Goal: Browse casually

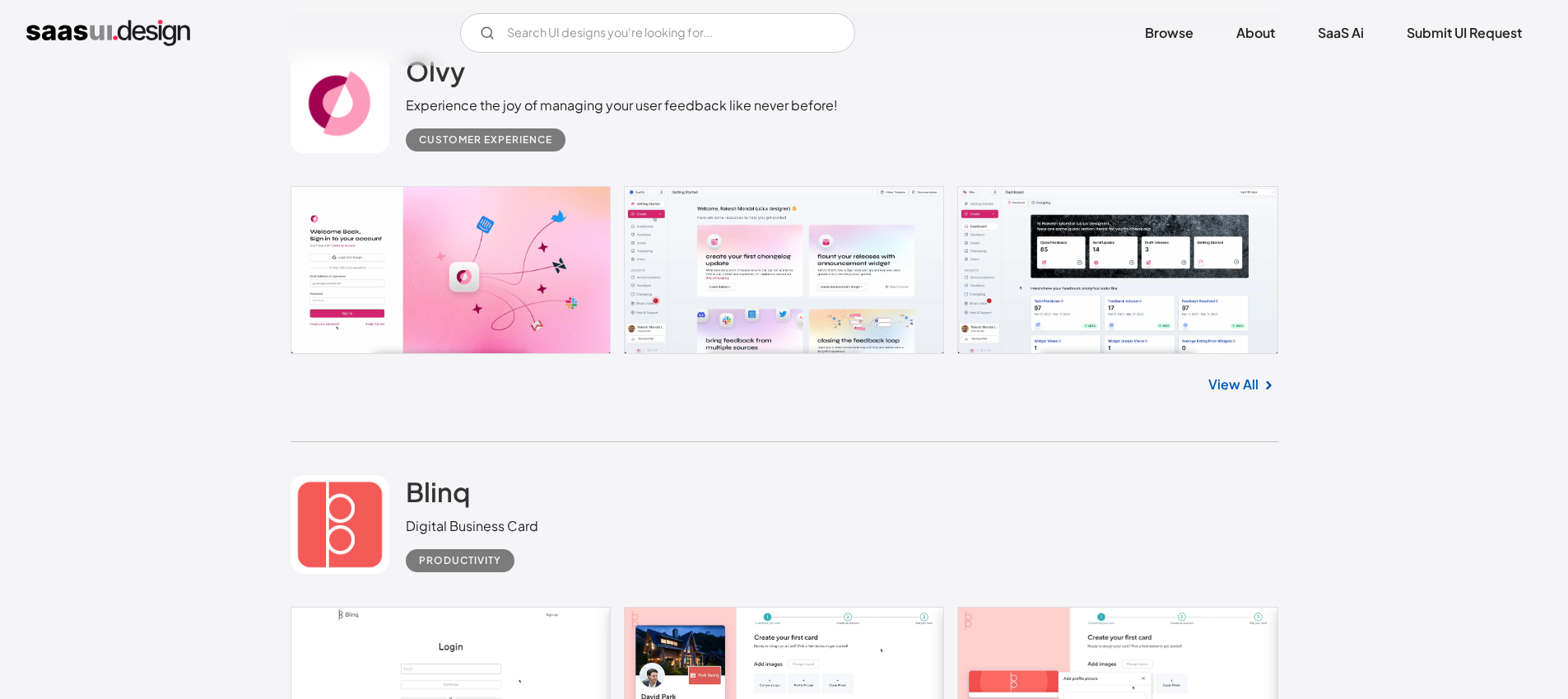
scroll to position [4799, 0]
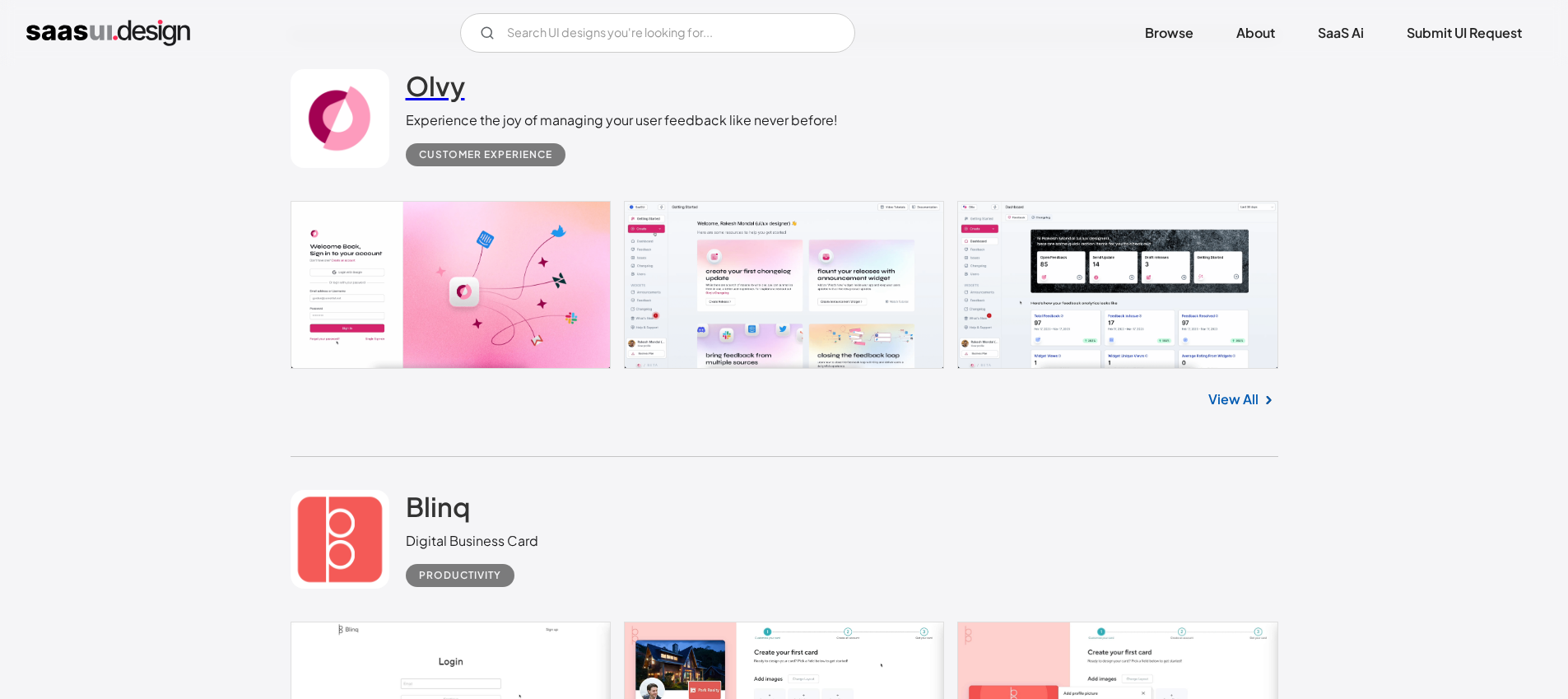
click at [437, 85] on h2 "Olvy" at bounding box center [435, 85] width 59 height 33
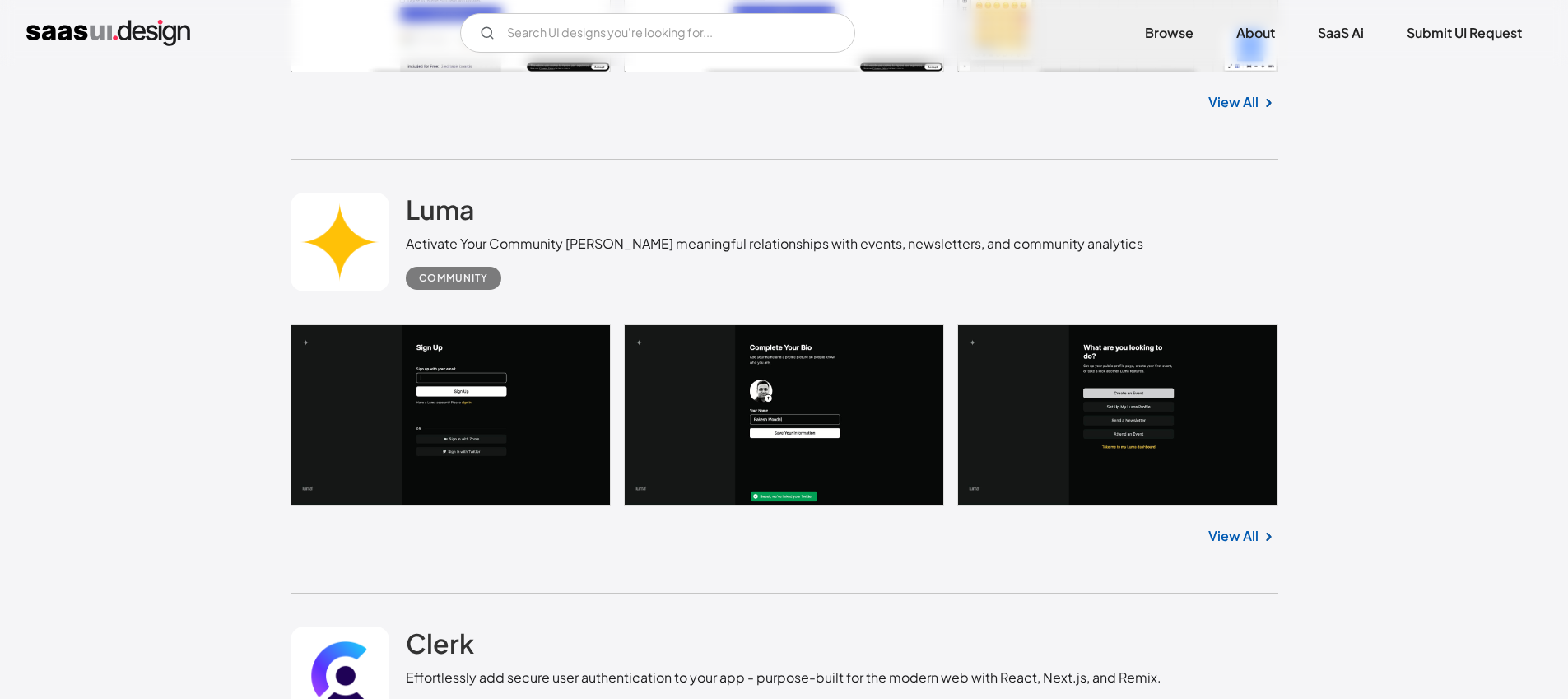
scroll to position [7661, 0]
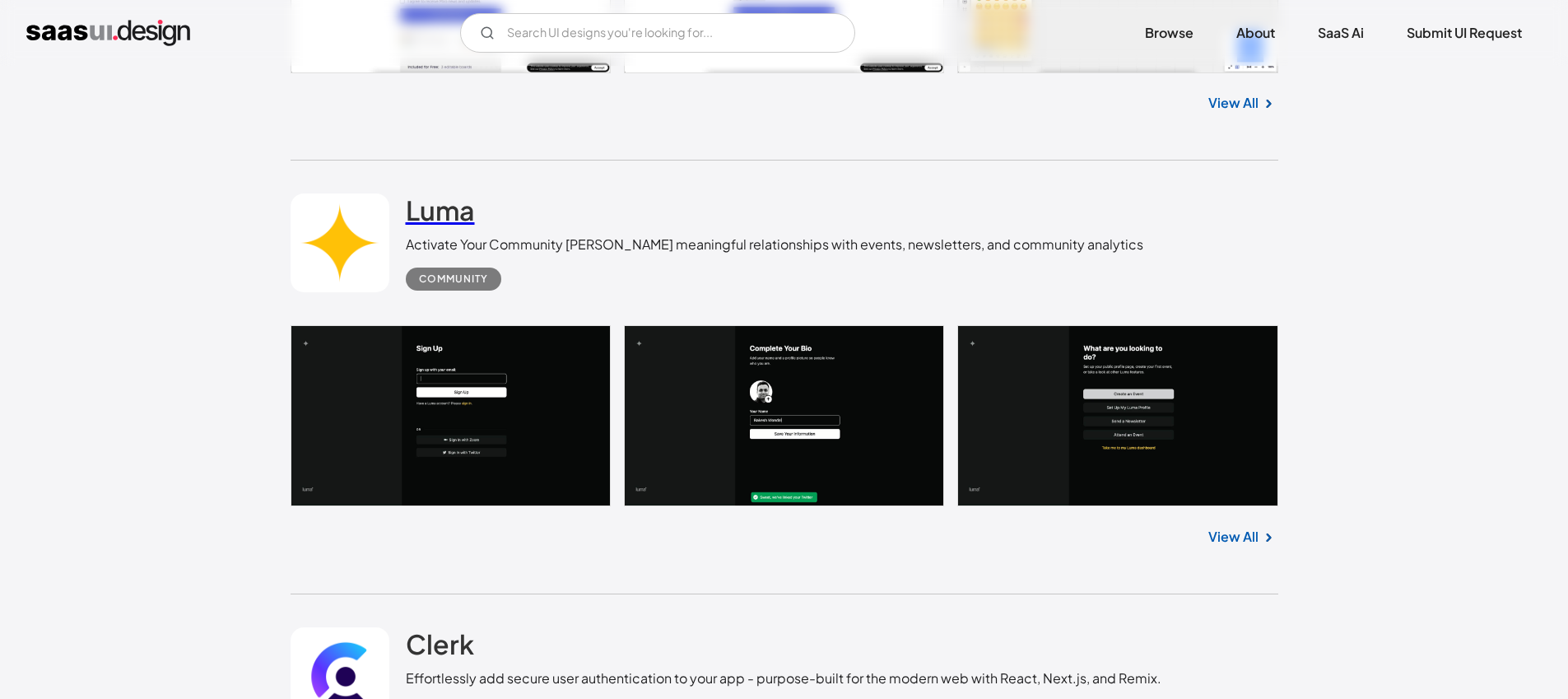
click at [460, 213] on h2 "Luma" at bounding box center [440, 209] width 69 height 33
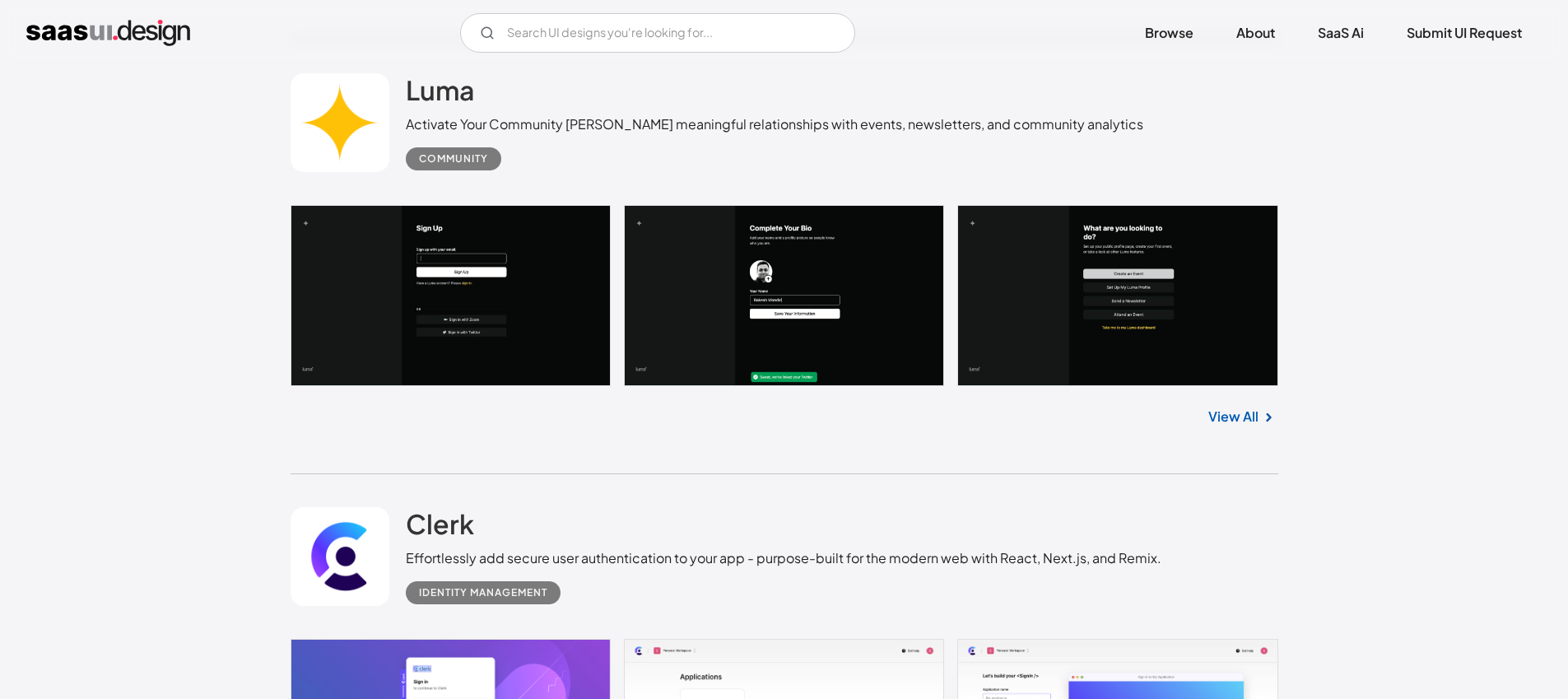
scroll to position [7837, 0]
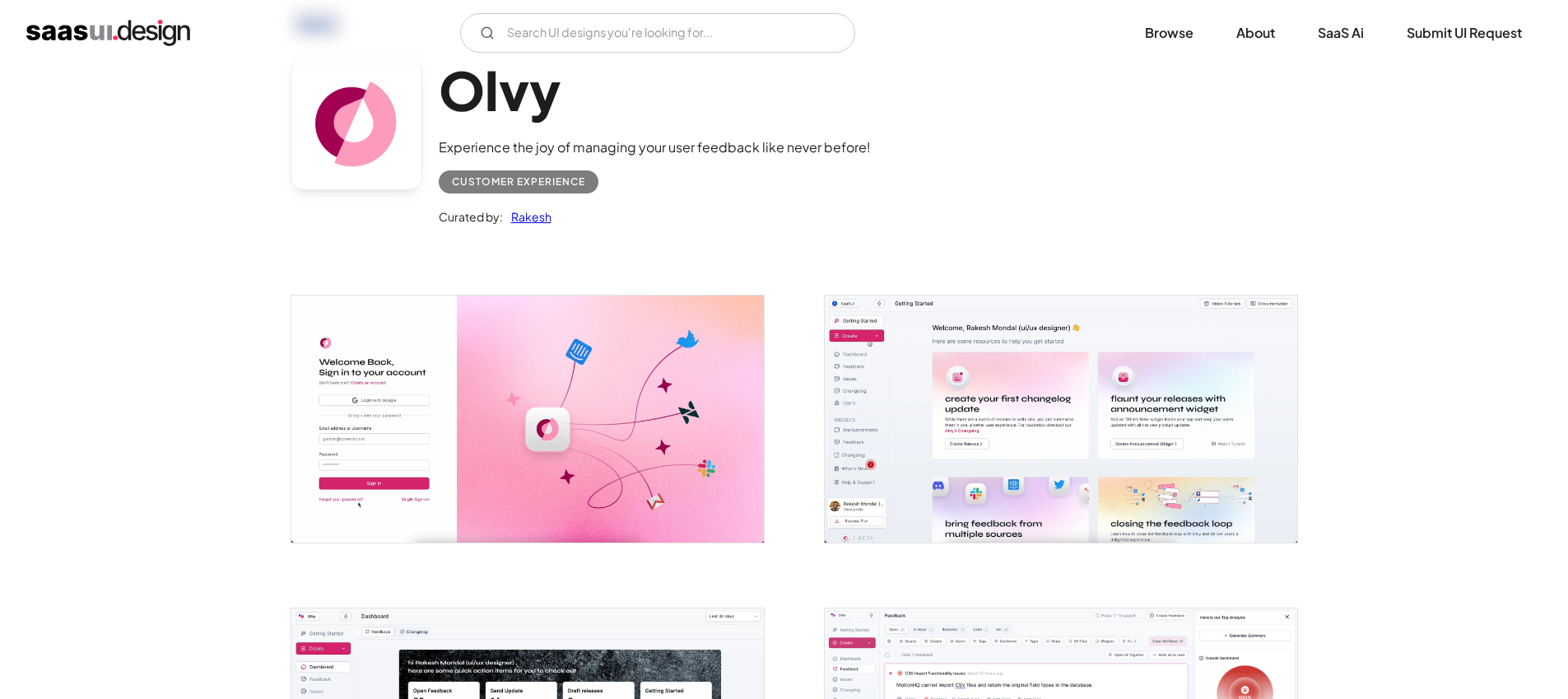
scroll to position [150, 0]
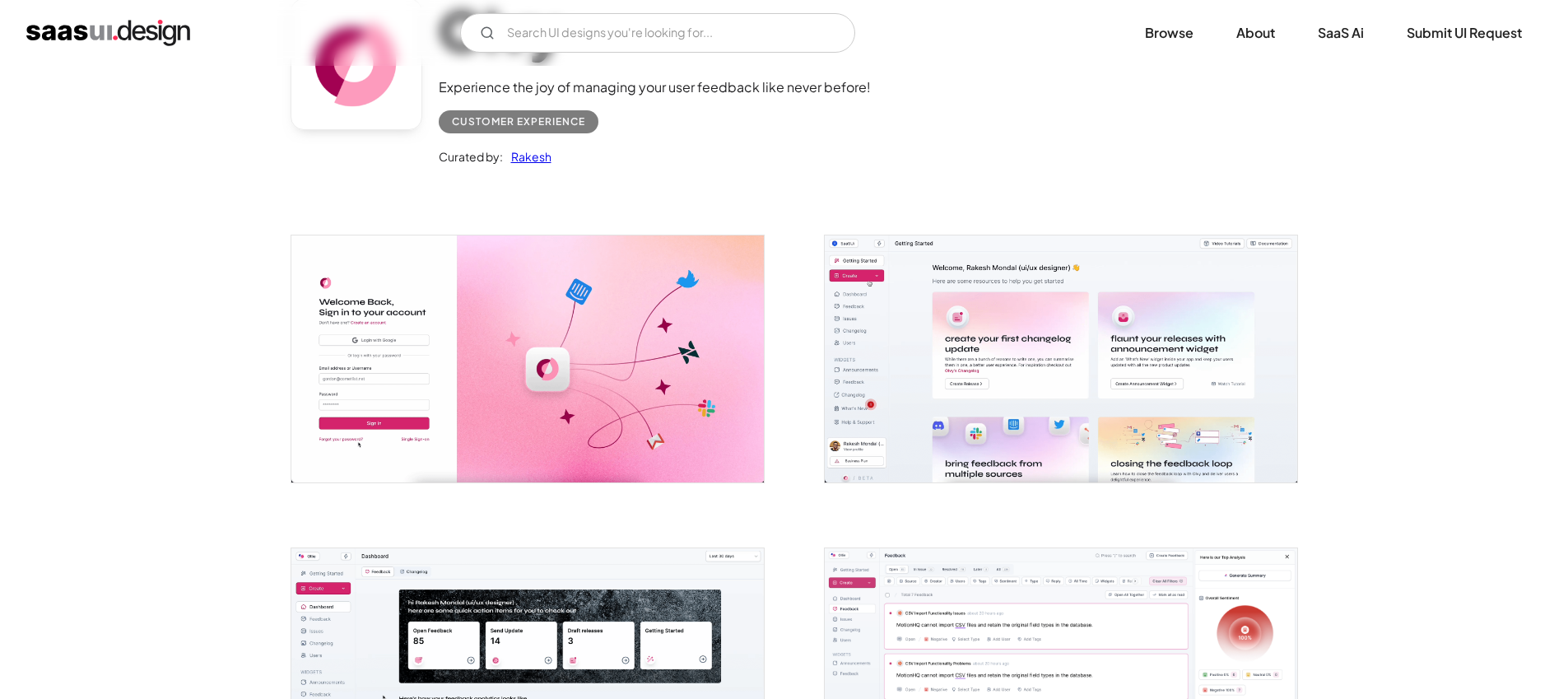
click at [631, 329] on img "open lightbox" at bounding box center [528, 358] width 473 height 246
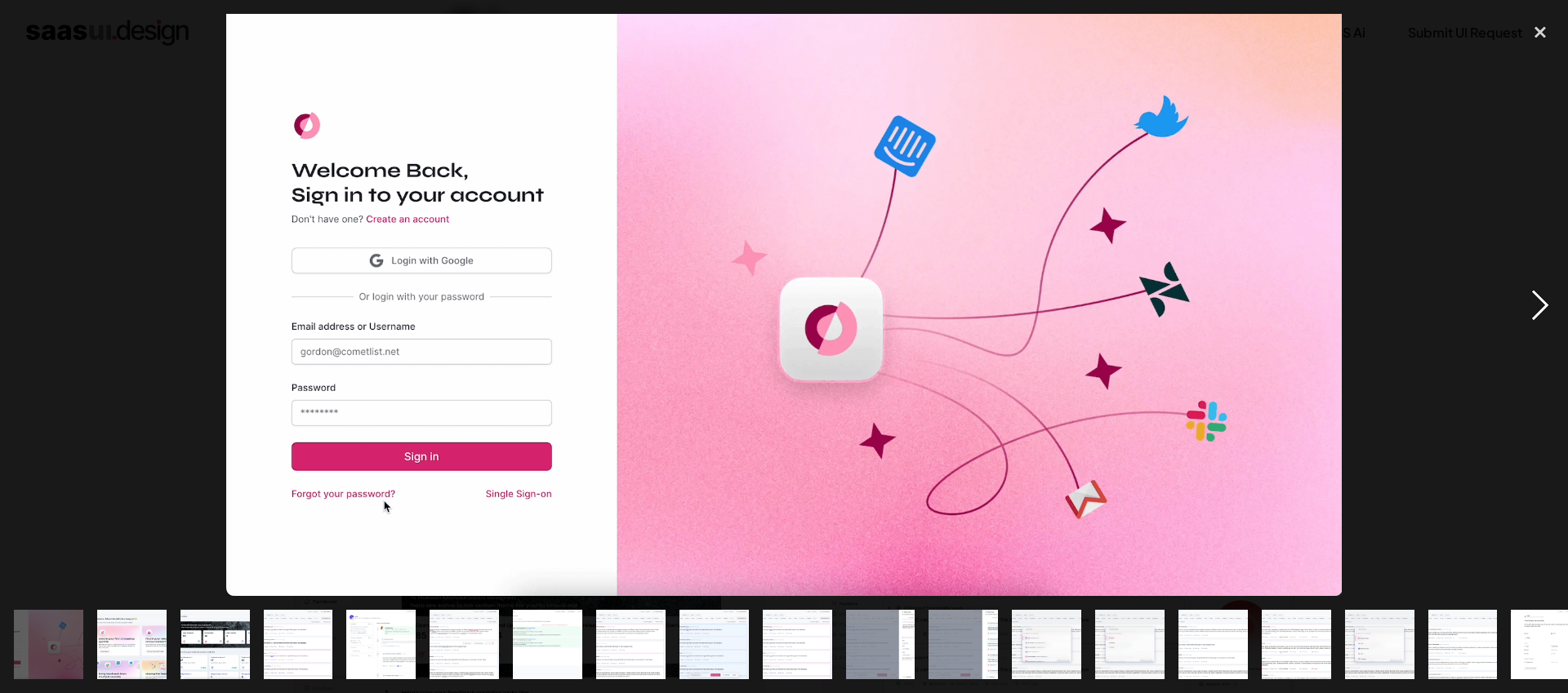
click at [1537, 308] on div "next image" at bounding box center [1540, 305] width 55 height 582
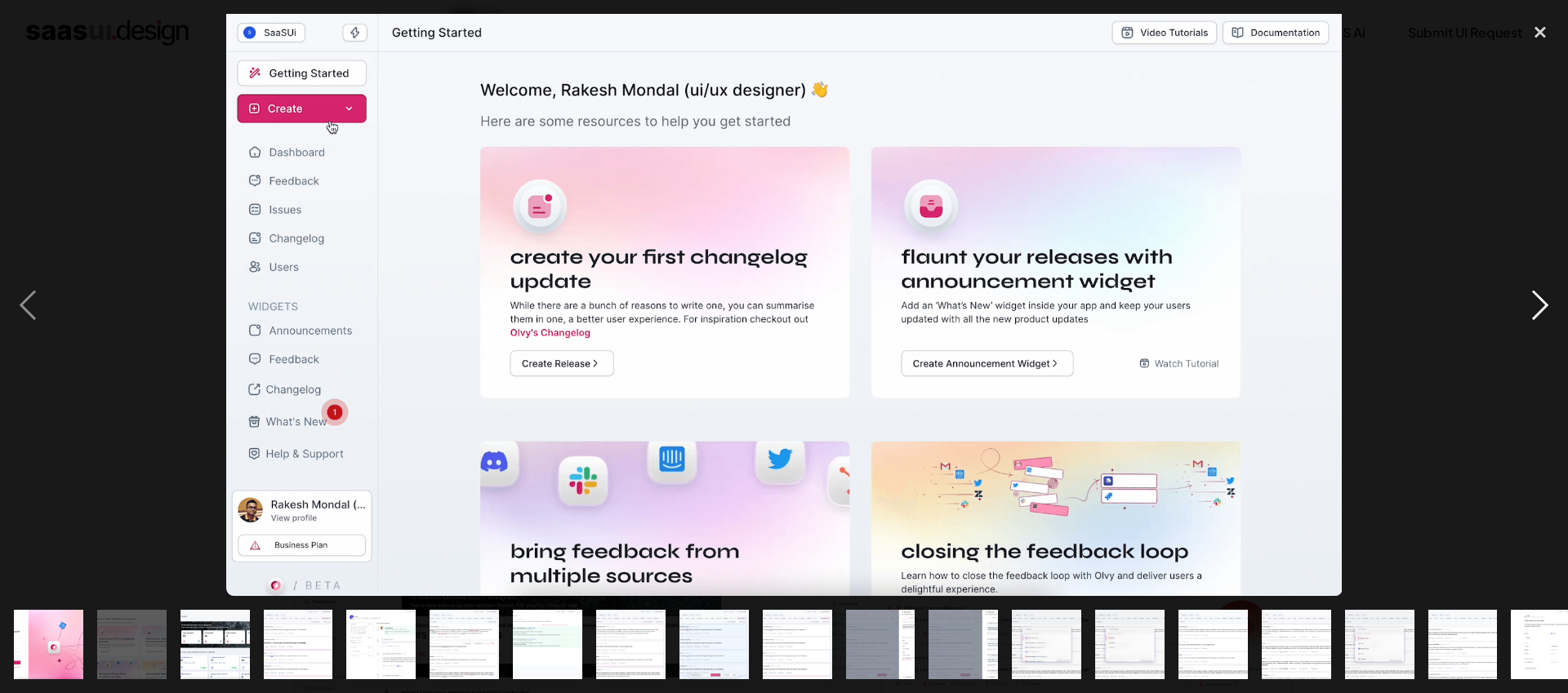
click at [1534, 300] on div "next image" at bounding box center [1540, 305] width 55 height 582
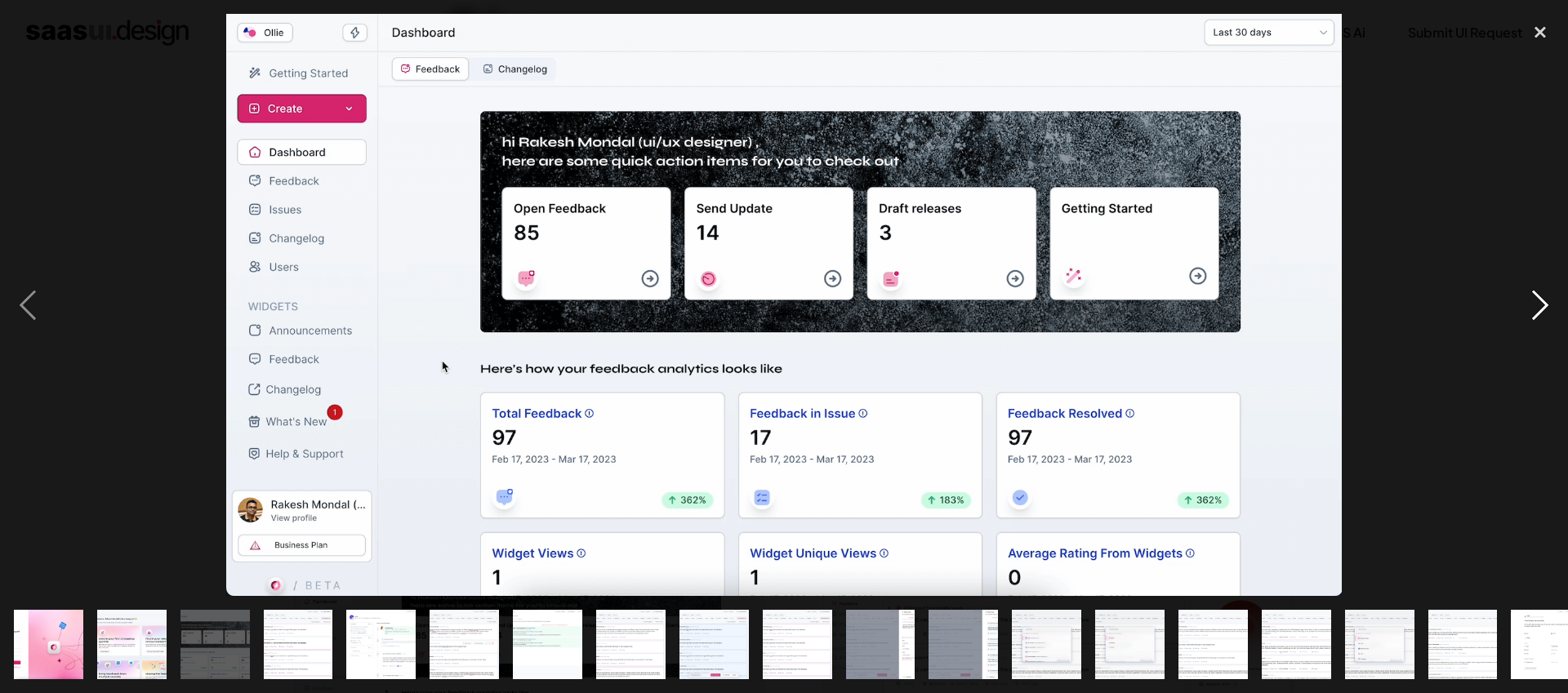
click at [1534, 300] on div "next image" at bounding box center [1540, 305] width 55 height 582
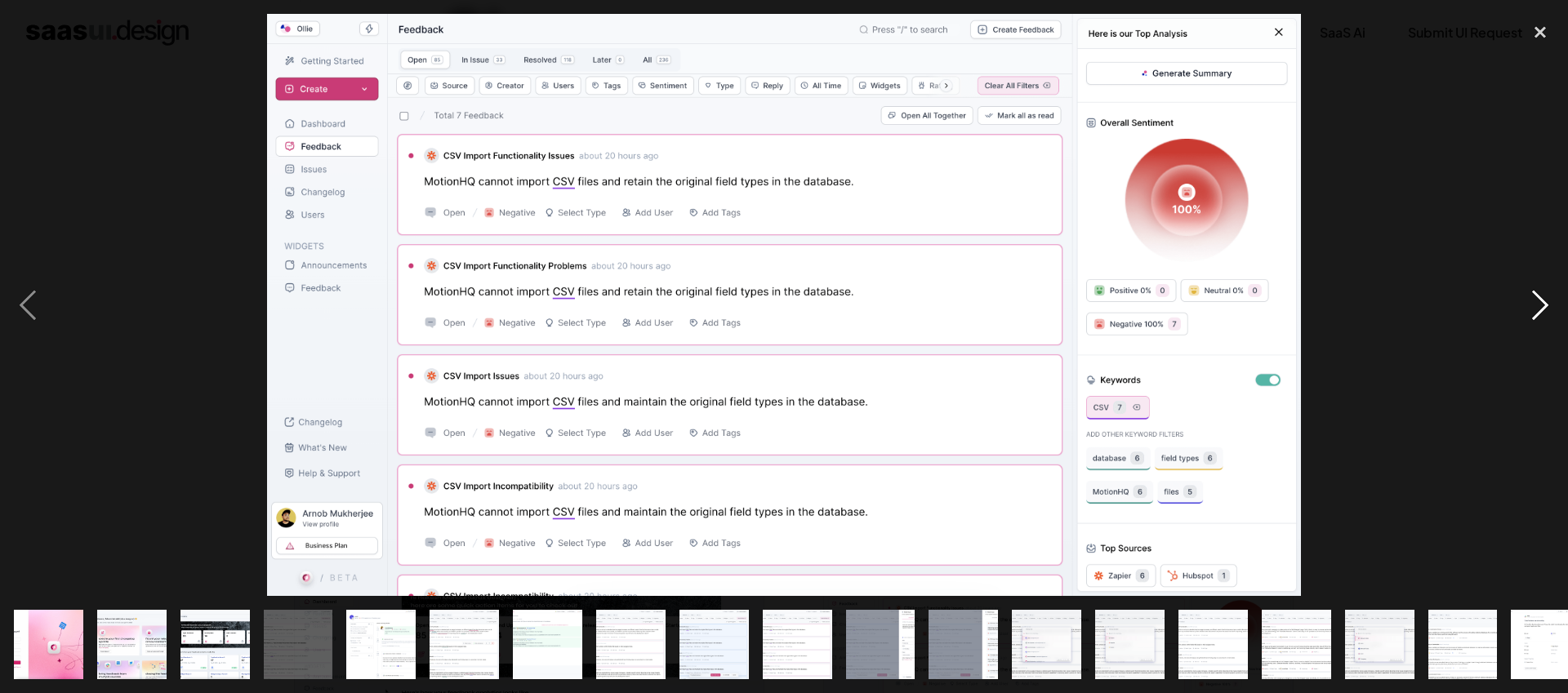
click at [1534, 300] on div "next image" at bounding box center [1540, 305] width 55 height 582
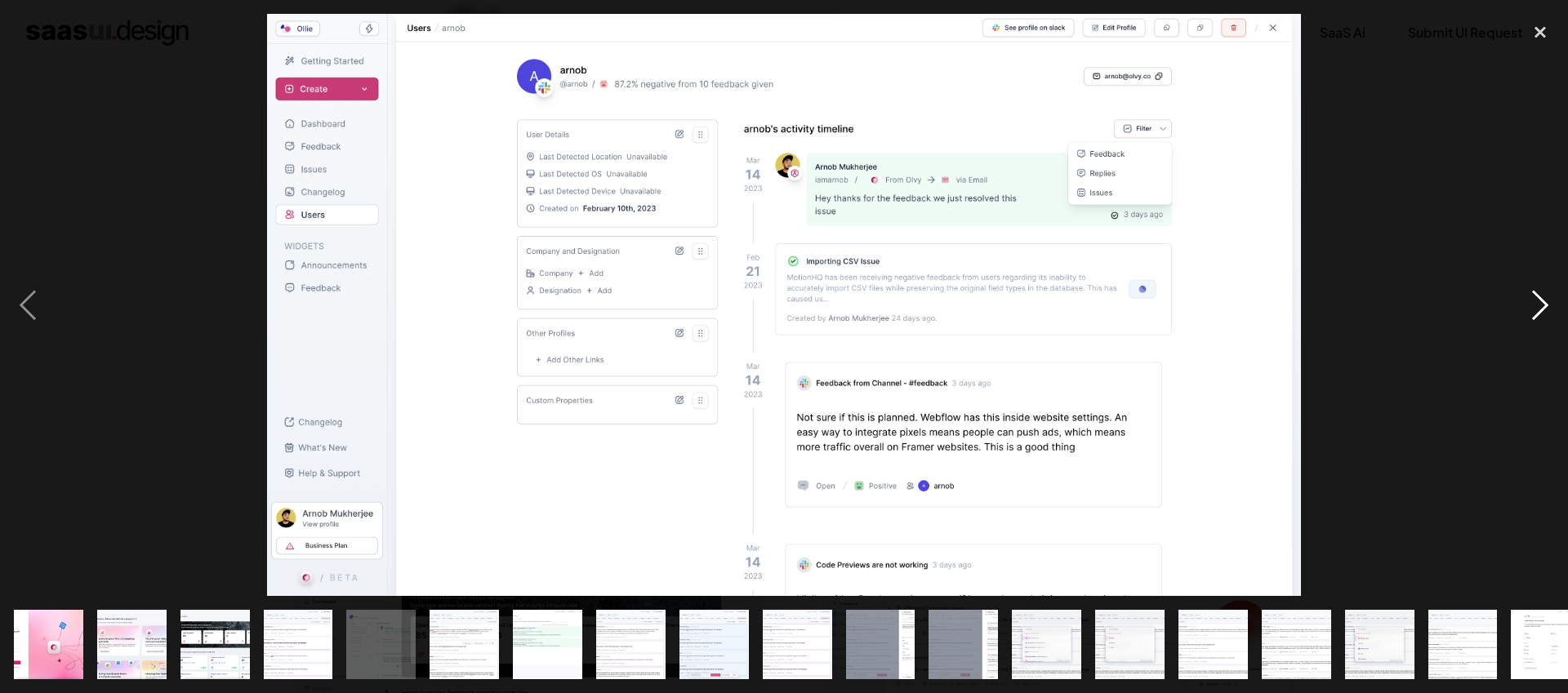
click at [1534, 300] on div "next image" at bounding box center [1540, 305] width 55 height 582
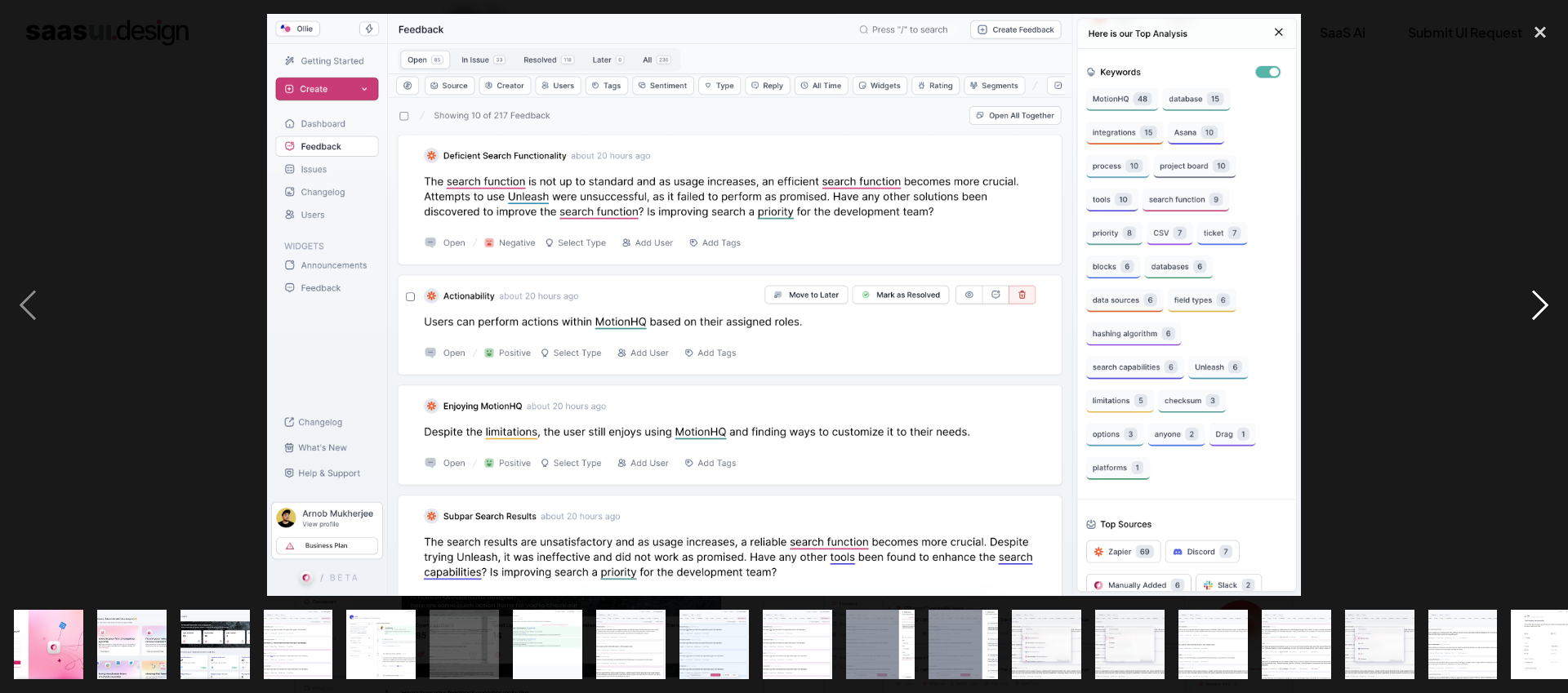
click at [1534, 300] on div "next image" at bounding box center [1540, 305] width 55 height 582
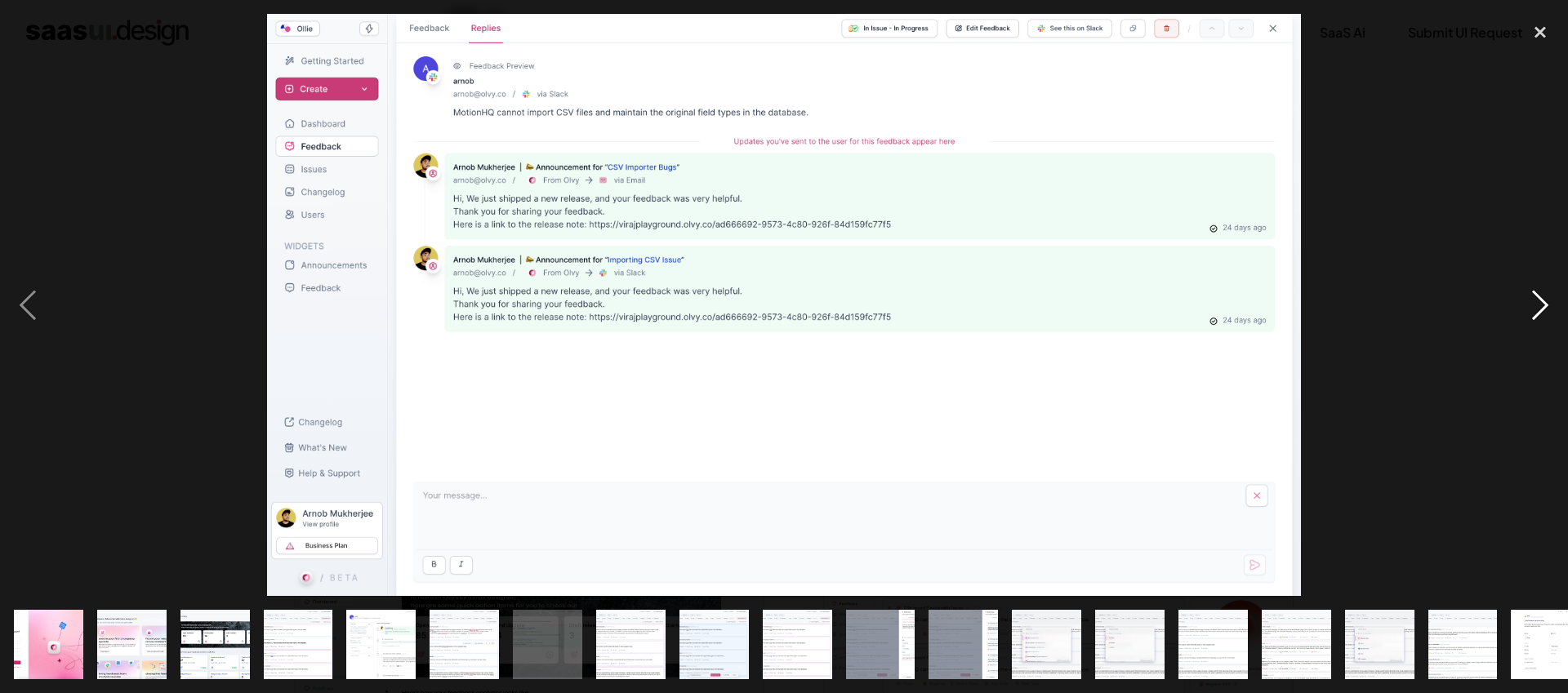
click at [1533, 301] on div "next image" at bounding box center [1540, 305] width 55 height 582
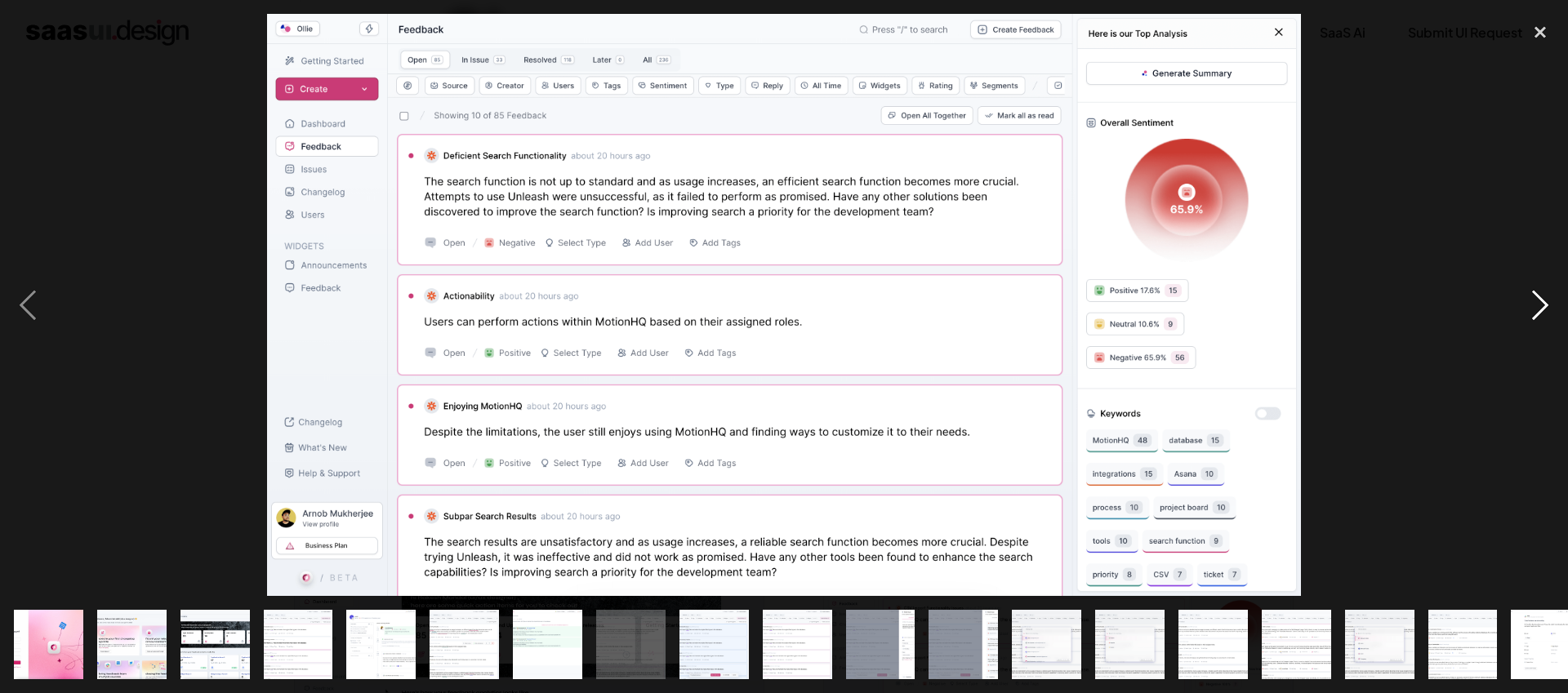
click at [1533, 301] on div "next image" at bounding box center [1540, 305] width 55 height 582
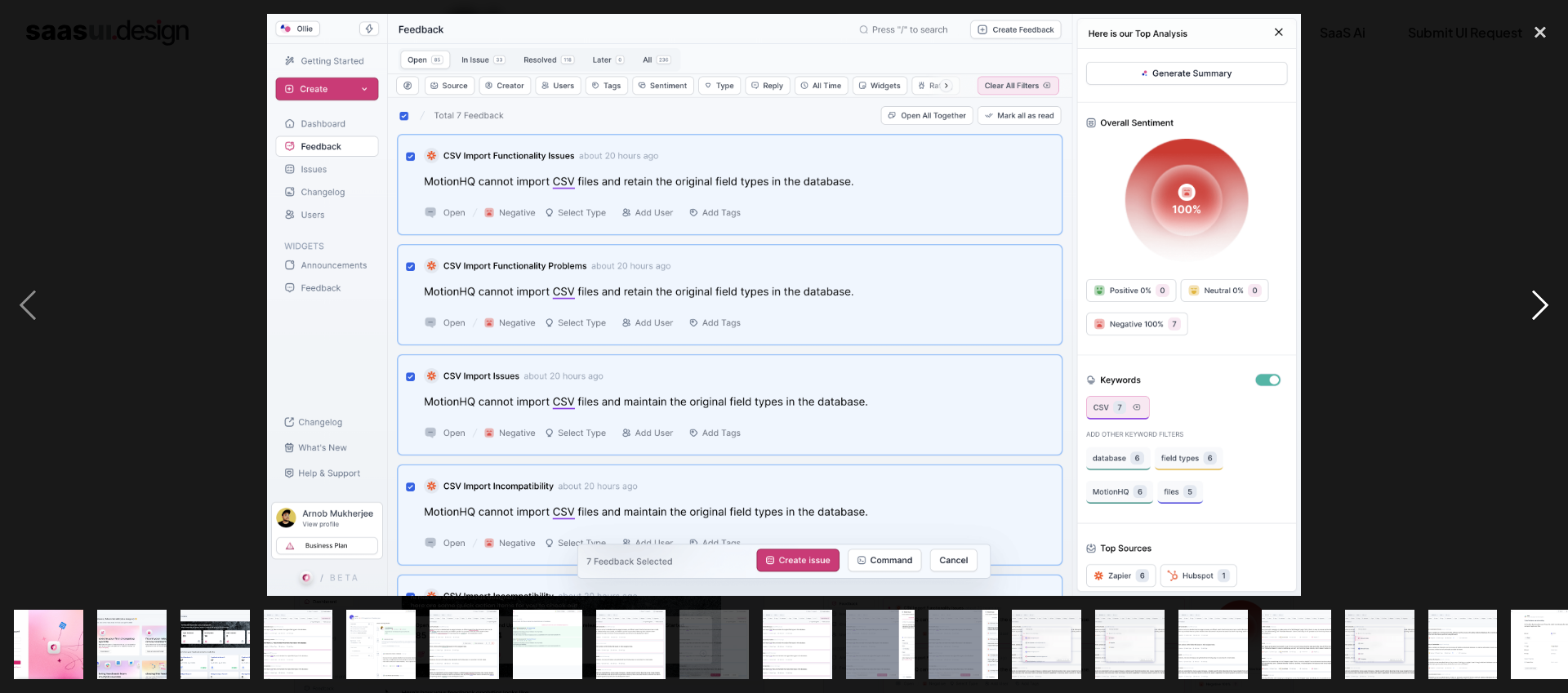
click at [1533, 301] on div "next image" at bounding box center [1540, 305] width 55 height 582
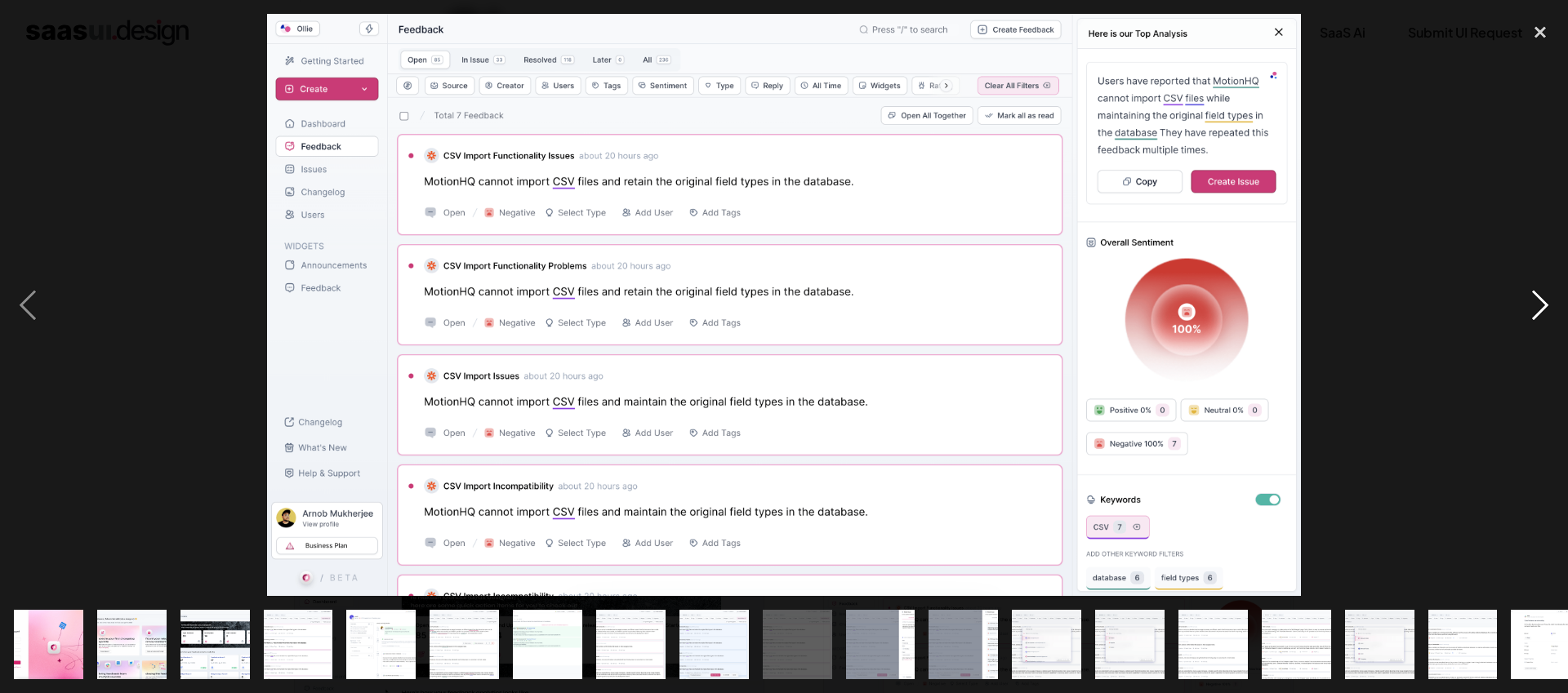
click at [1533, 301] on div "next image" at bounding box center [1540, 305] width 55 height 582
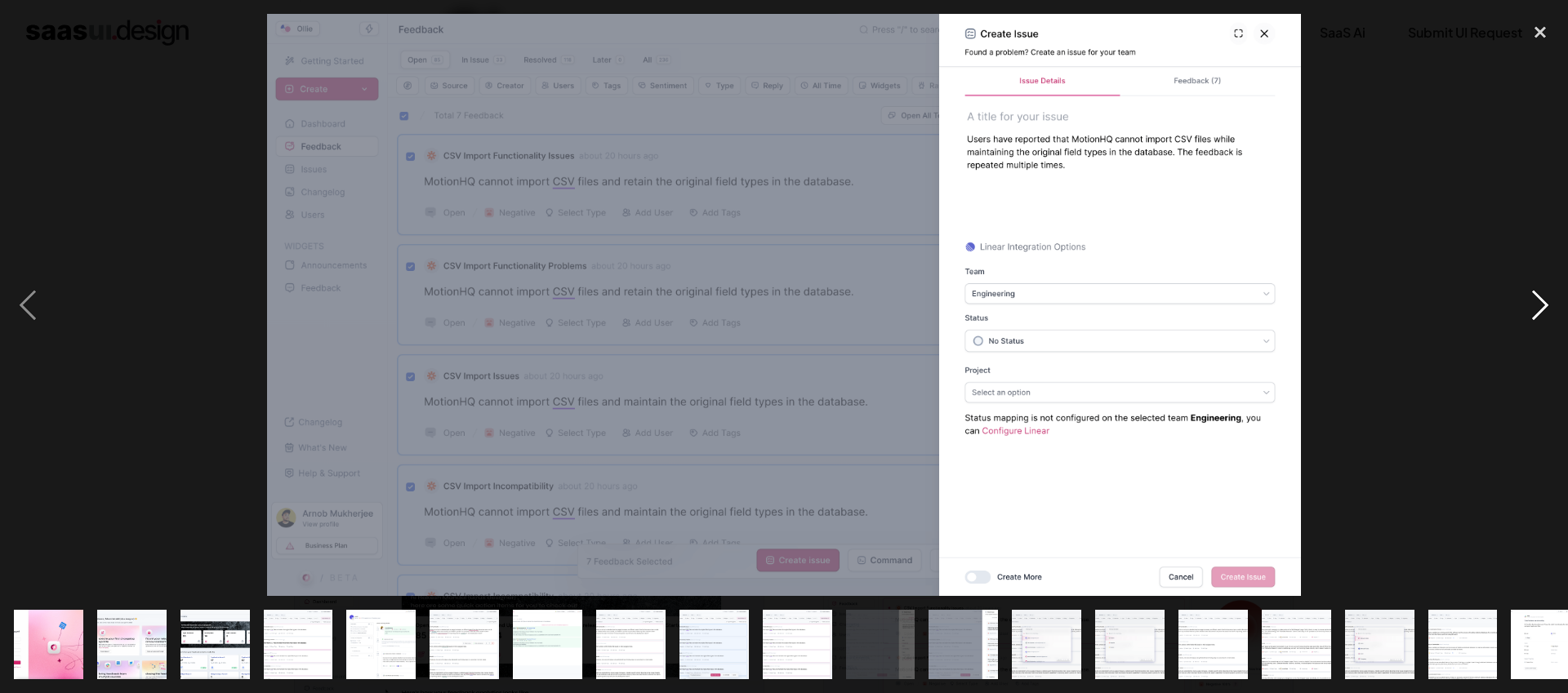
click at [1533, 301] on div "next image" at bounding box center [1540, 305] width 55 height 582
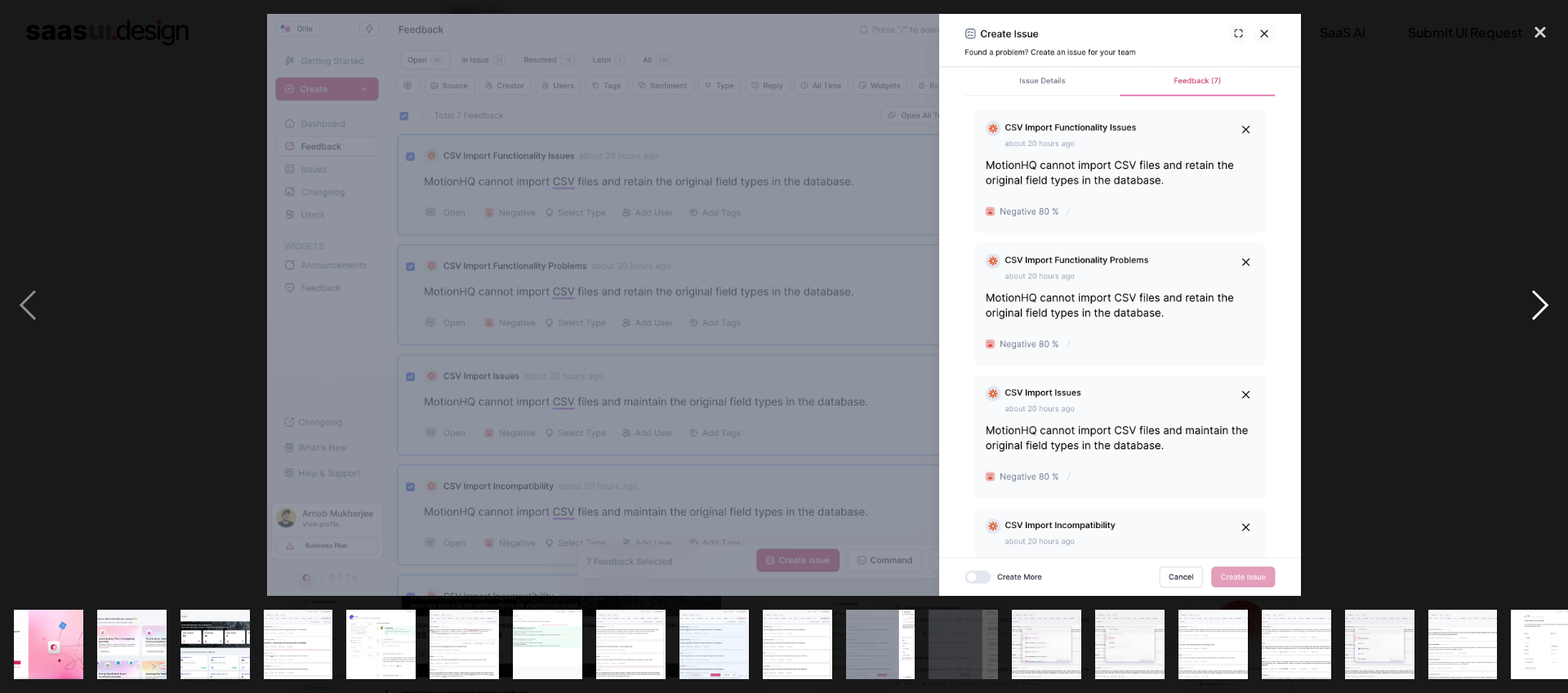
click at [1532, 302] on div "next image" at bounding box center [1540, 305] width 55 height 582
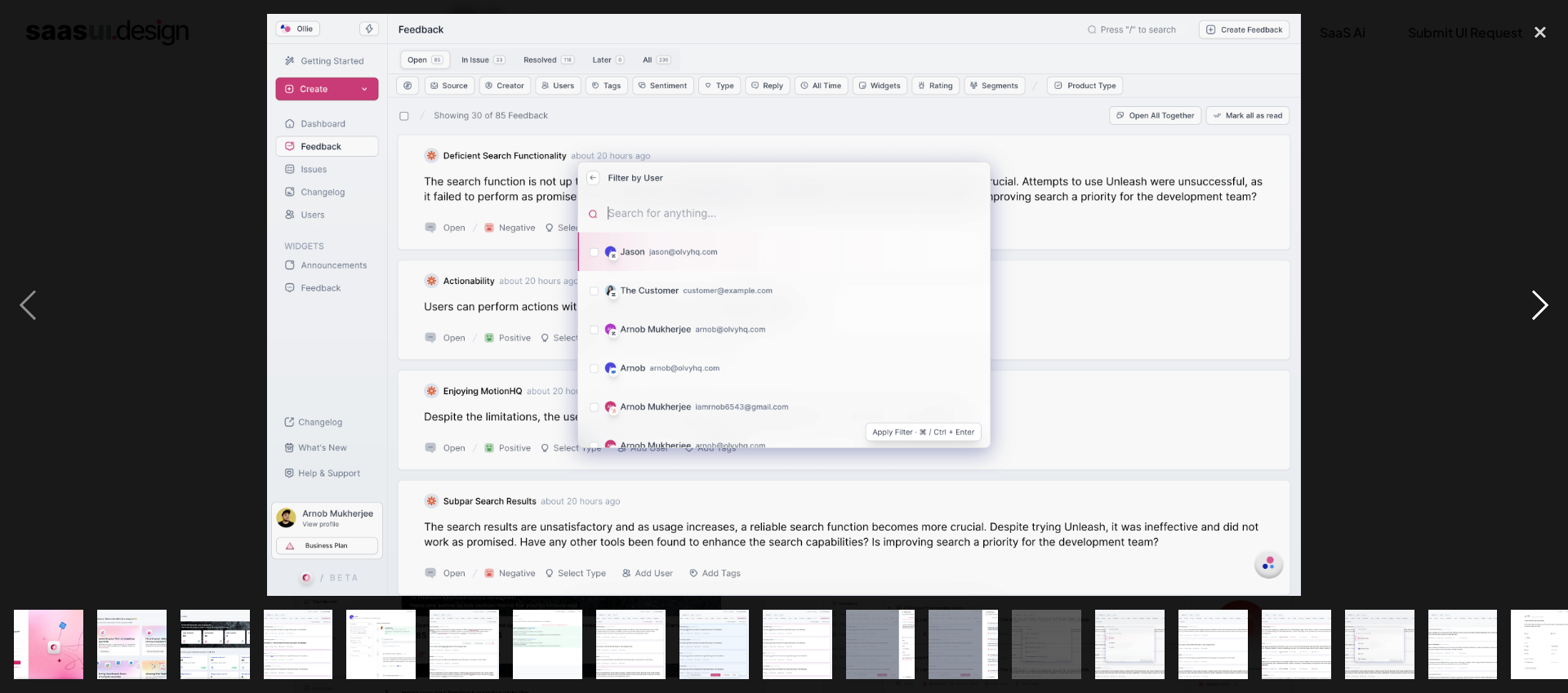
click at [1532, 302] on div "next image" at bounding box center [1540, 305] width 55 height 582
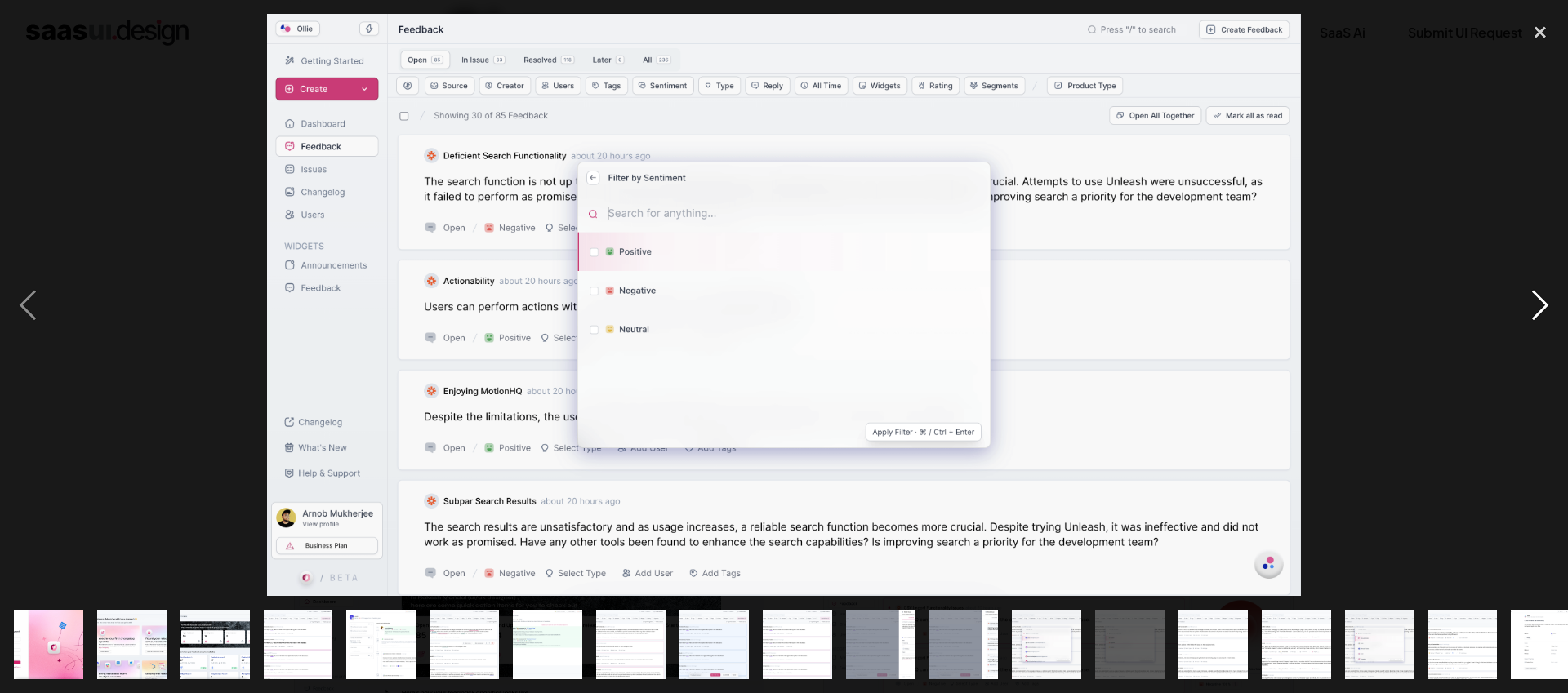
click at [1532, 302] on div "next image" at bounding box center [1540, 305] width 55 height 582
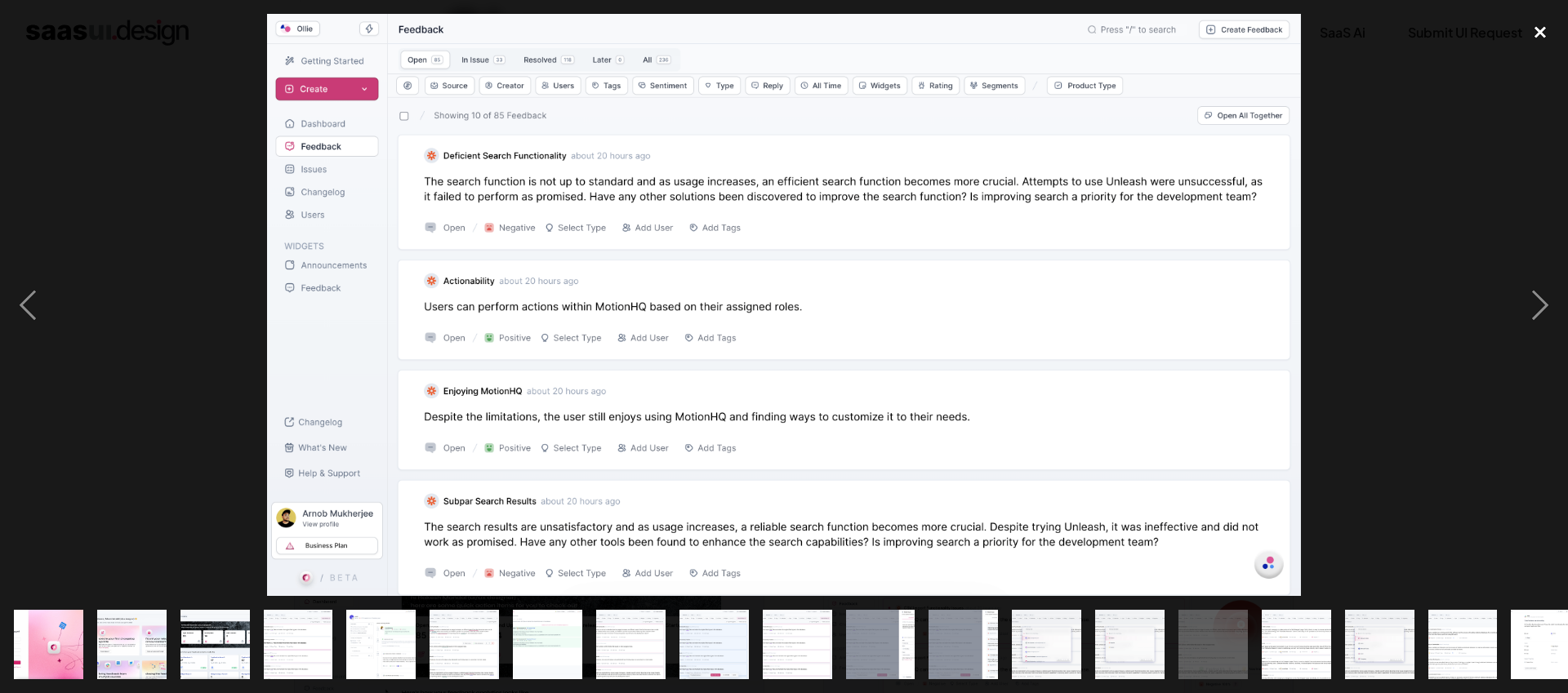
click at [1542, 32] on div "close lightbox" at bounding box center [1540, 31] width 55 height 36
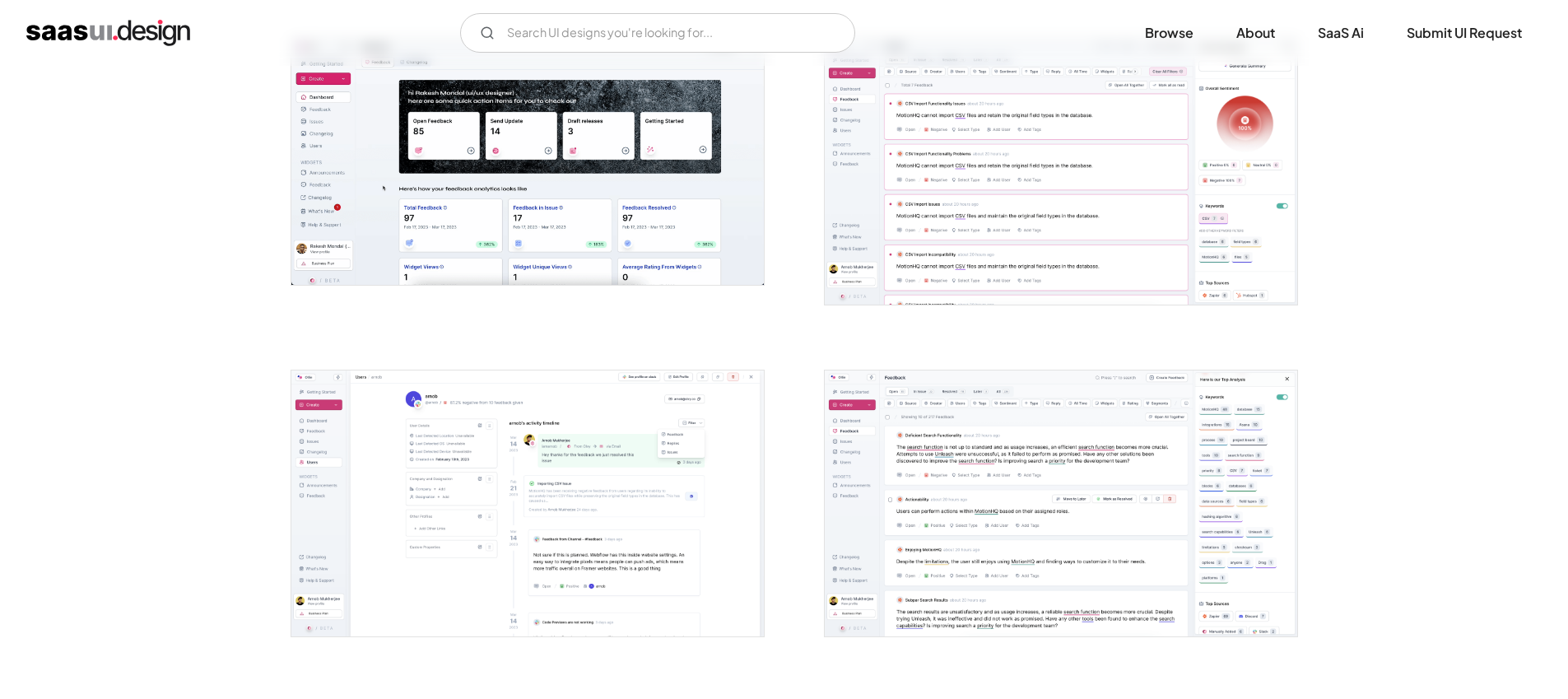
scroll to position [671, 0]
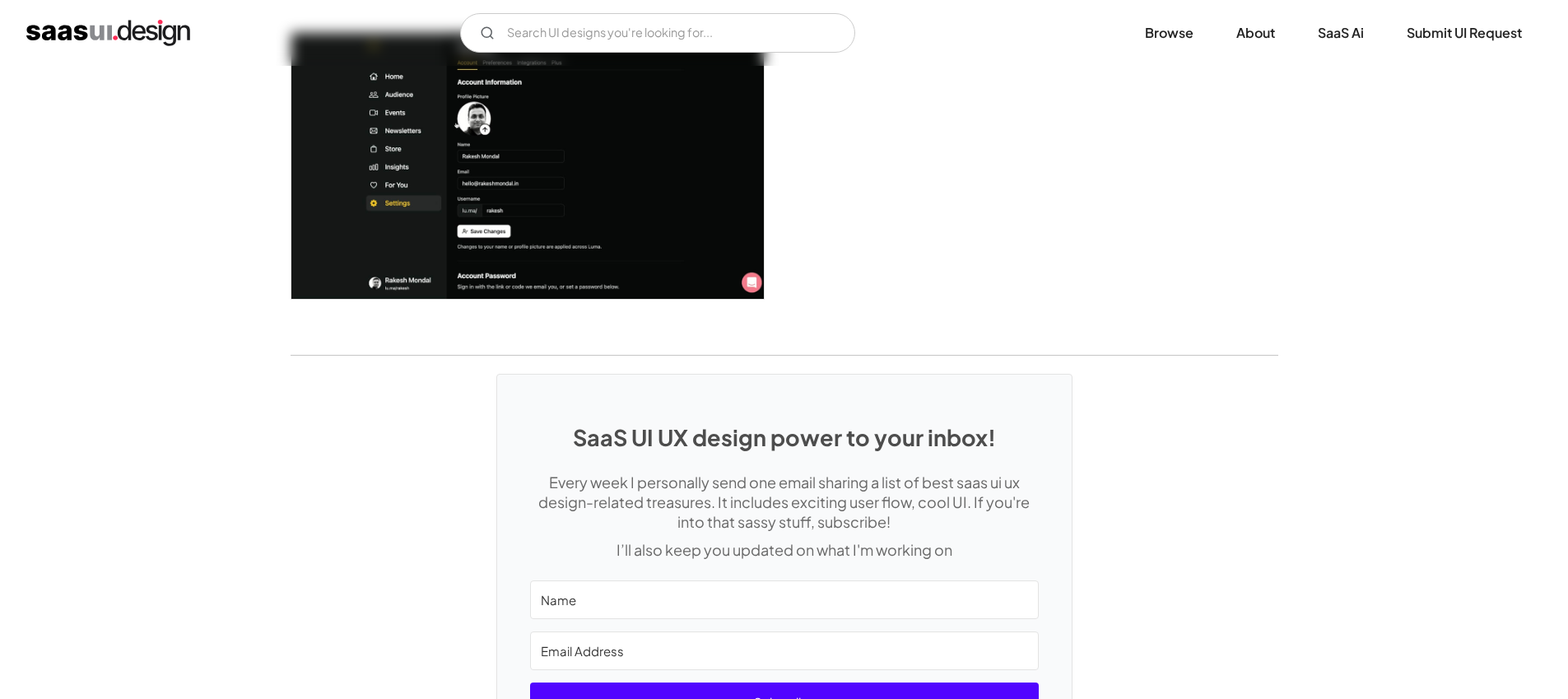
scroll to position [4337, 0]
